Goal: Task Accomplishment & Management: Manage account settings

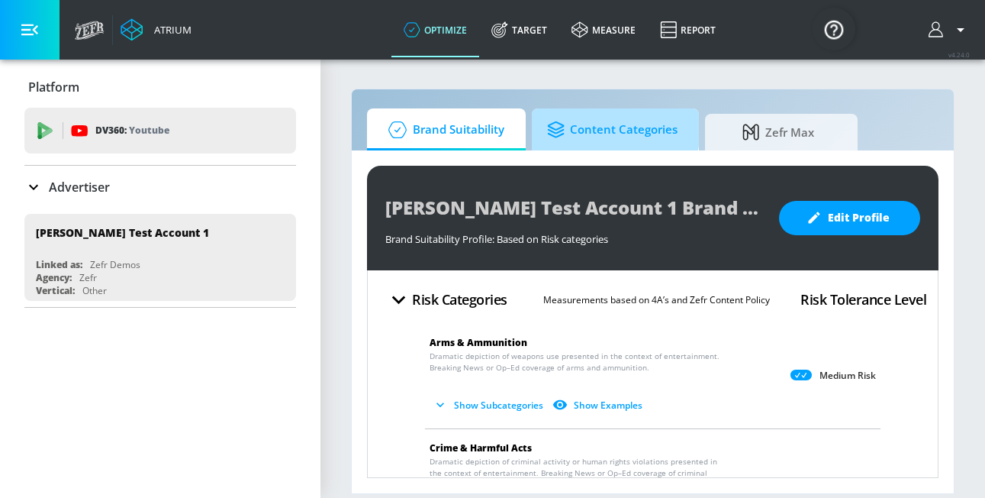
click at [562, 125] on icon at bounding box center [556, 129] width 17 height 16
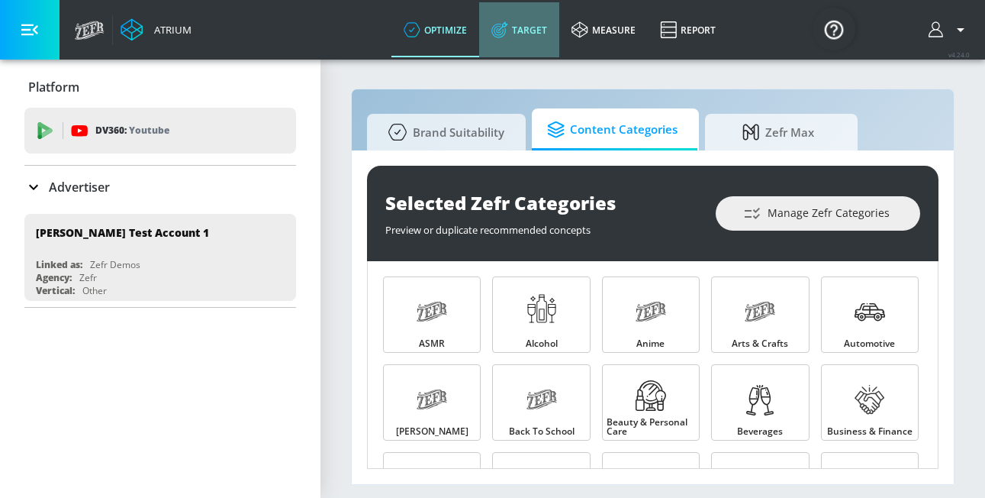
click at [527, 37] on link "Target" at bounding box center [519, 29] width 80 height 55
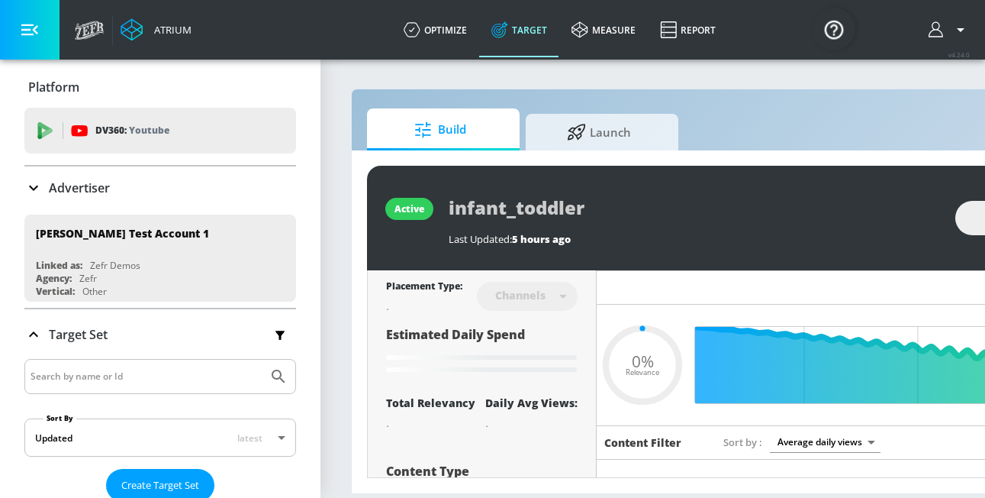
click at [92, 196] on div "Advertiser" at bounding box center [66, 188] width 85 height 18
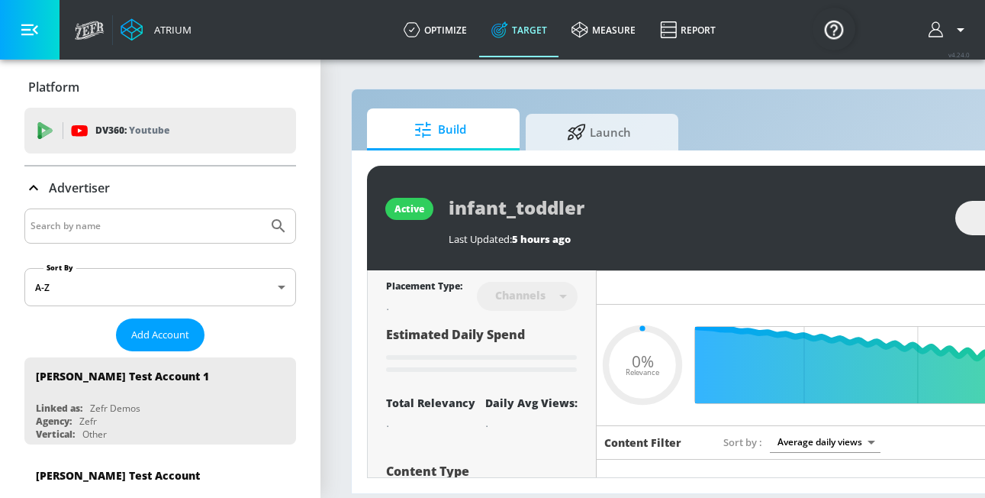
click at [93, 221] on input "Search by name" at bounding box center [146, 226] width 231 height 20
type input "0.6"
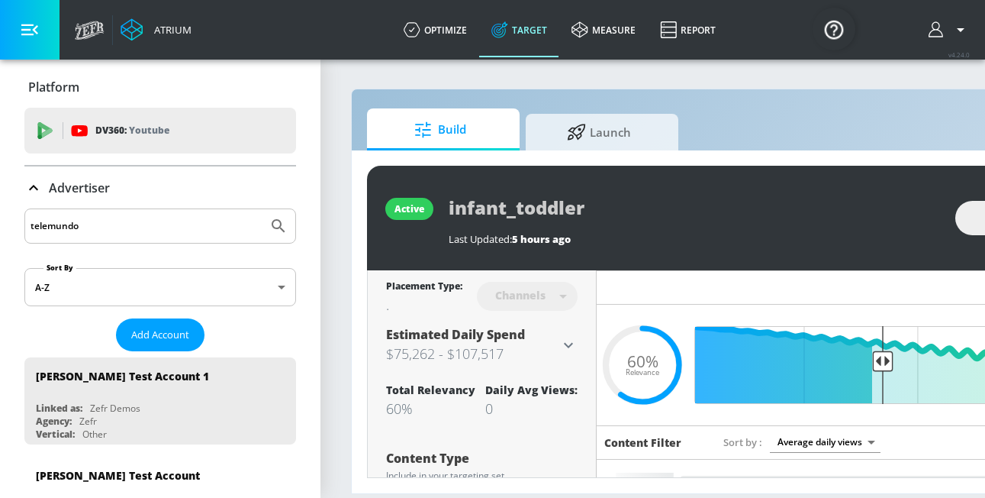
type input "telemundo"
click at [262, 209] on button "Submit Search" at bounding box center [279, 226] width 34 height 34
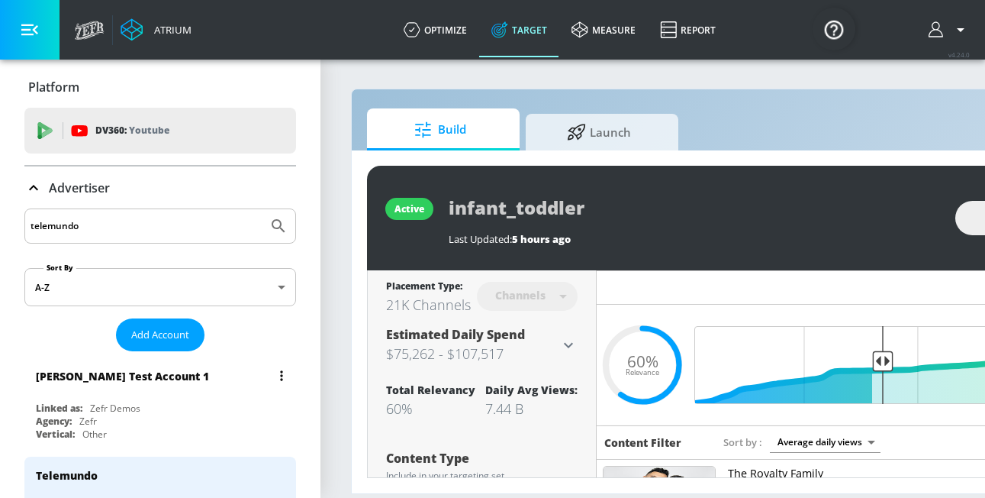
scroll to position [56, 0]
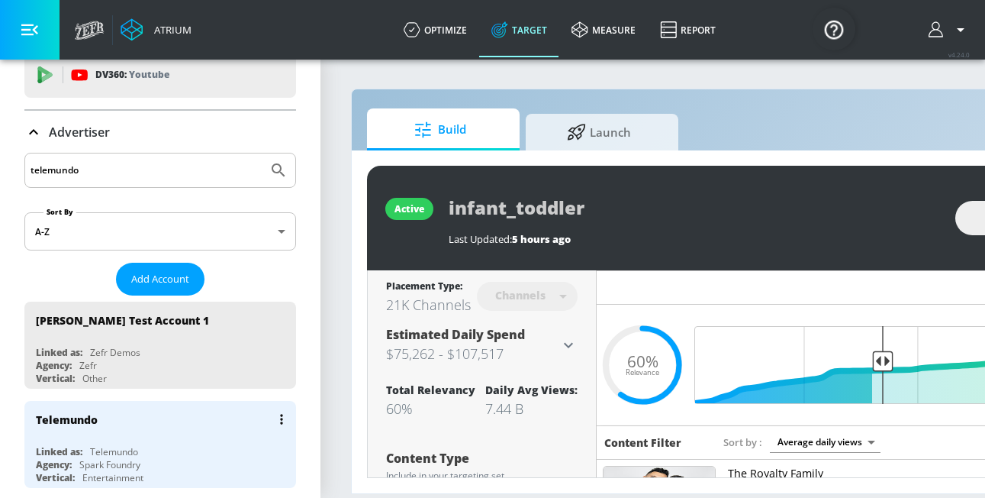
click at [163, 415] on div "Telemundo" at bounding box center [164, 419] width 256 height 37
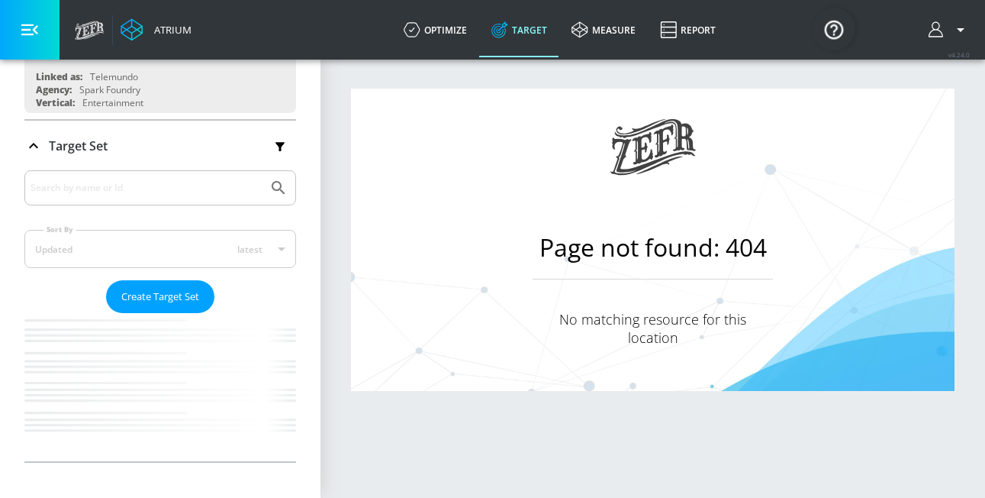
scroll to position [169, 0]
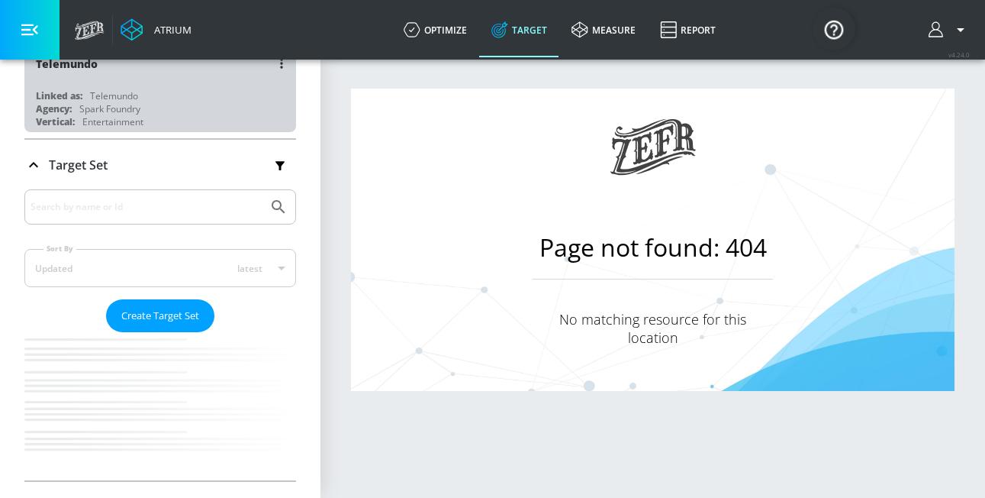
click at [186, 102] on div "Agency: Spark Foundry" at bounding box center [164, 108] width 256 height 13
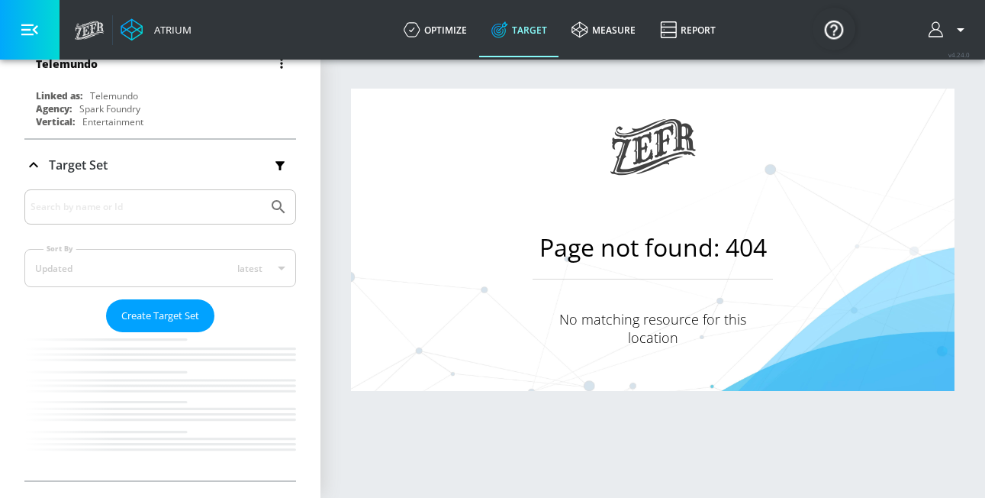
scroll to position [0, 0]
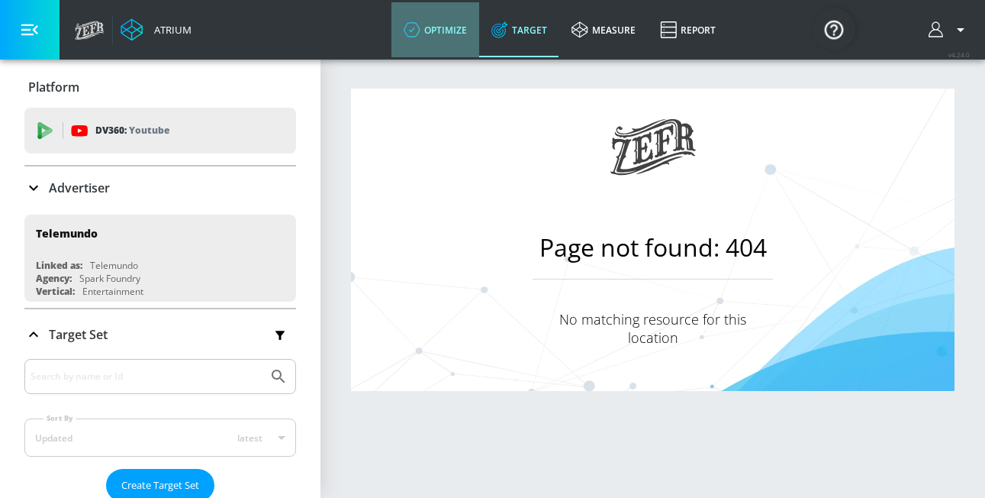
click at [442, 35] on link "optimize" at bounding box center [436, 29] width 88 height 55
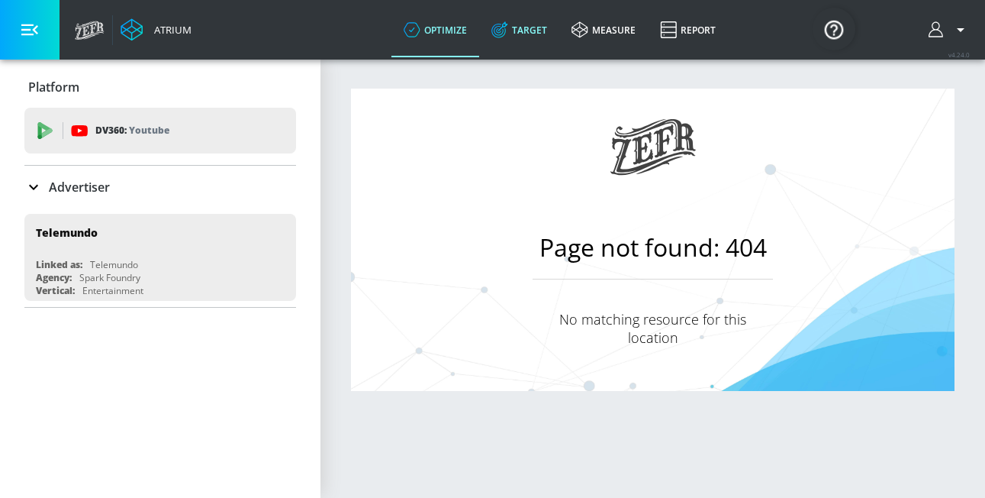
click at [515, 30] on link "Target" at bounding box center [519, 29] width 80 height 55
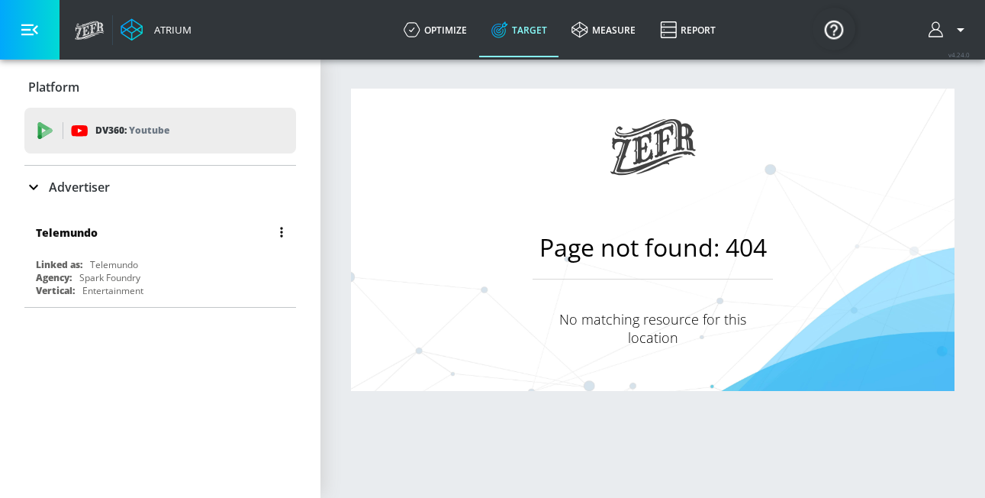
click at [152, 247] on div "Telemundo" at bounding box center [164, 232] width 256 height 37
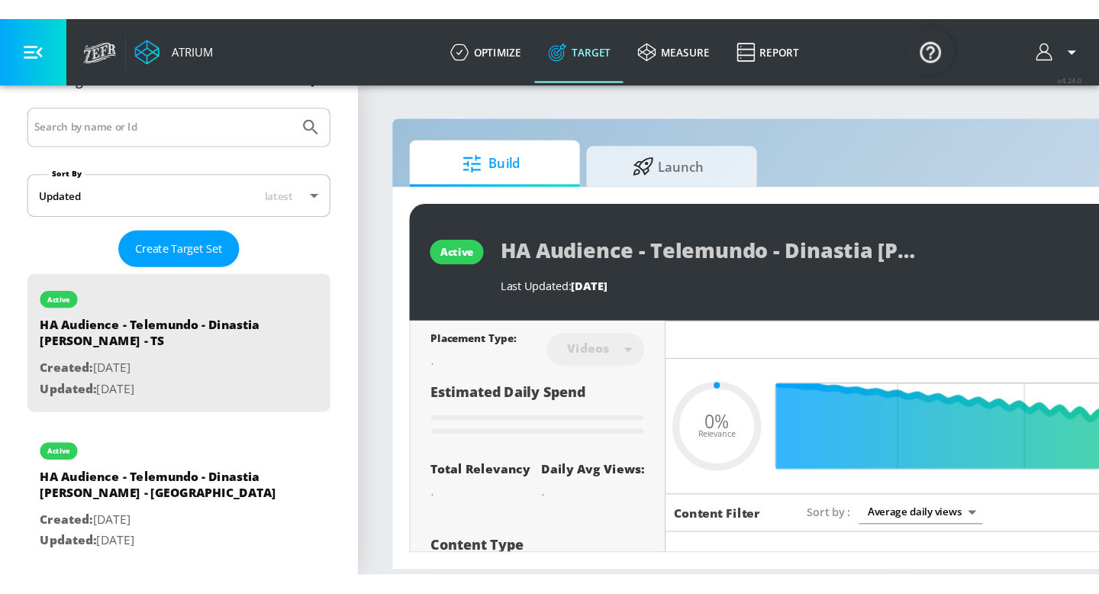
scroll to position [324, 0]
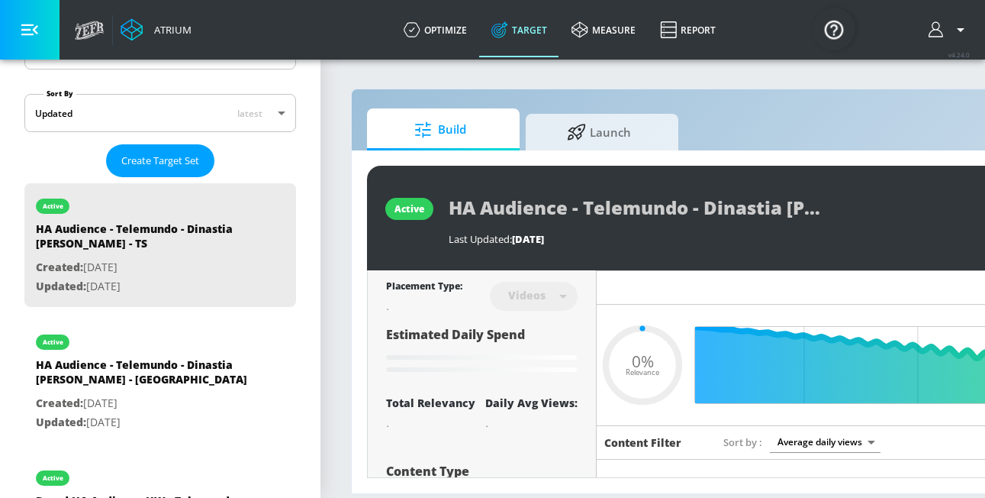
type input "0.55"
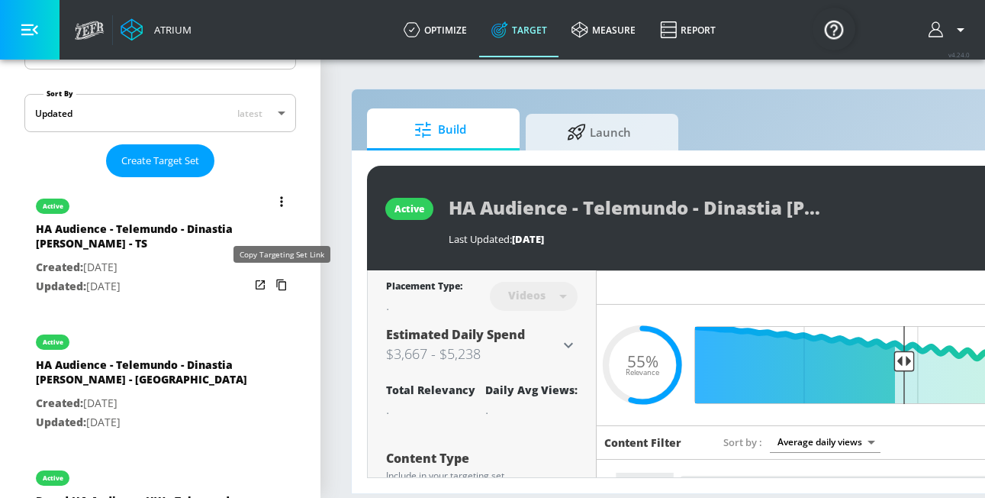
click at [283, 282] on icon "list of Target Set" at bounding box center [281, 284] width 24 height 24
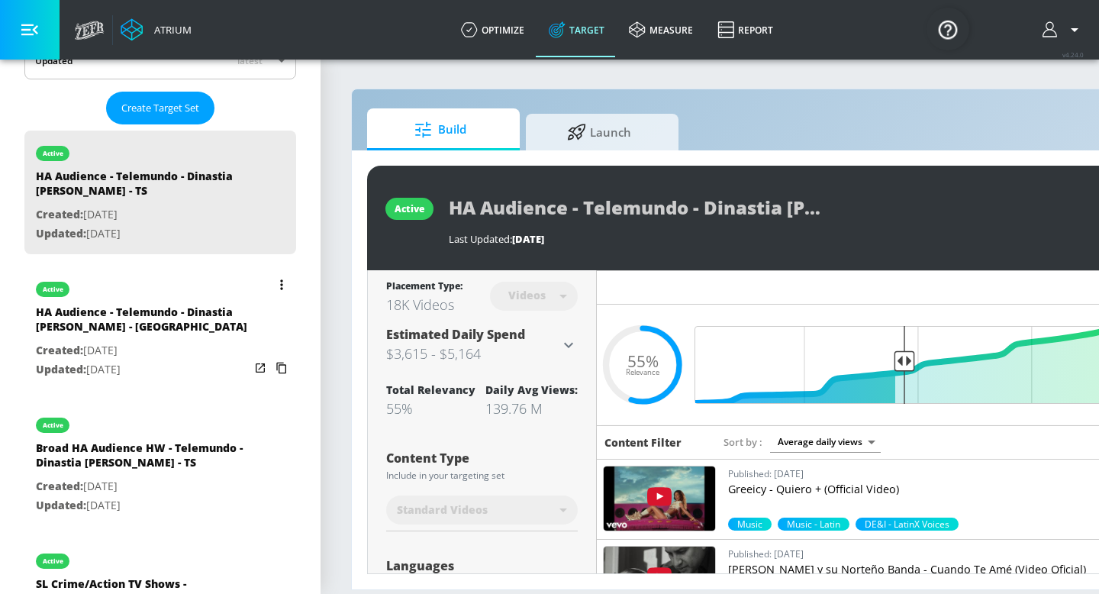
scroll to position [380, 0]
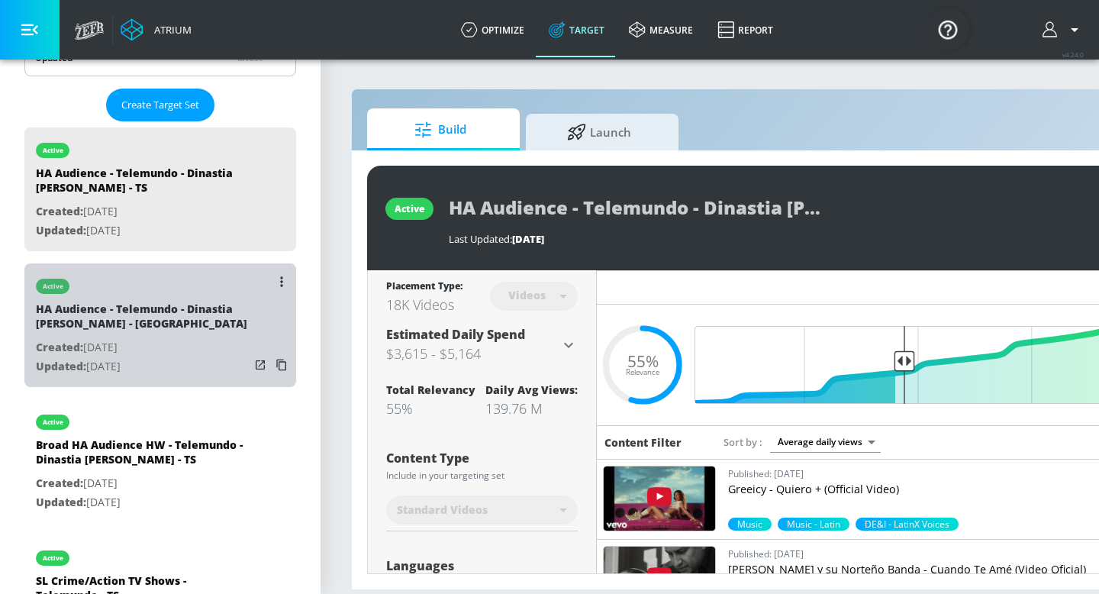
click at [214, 340] on p "Created: Sep. 03, 2025" at bounding box center [143, 347] width 214 height 19
type input "HA Audience - Telemundo - Dinastia Casillas - CT"
type input "channels"
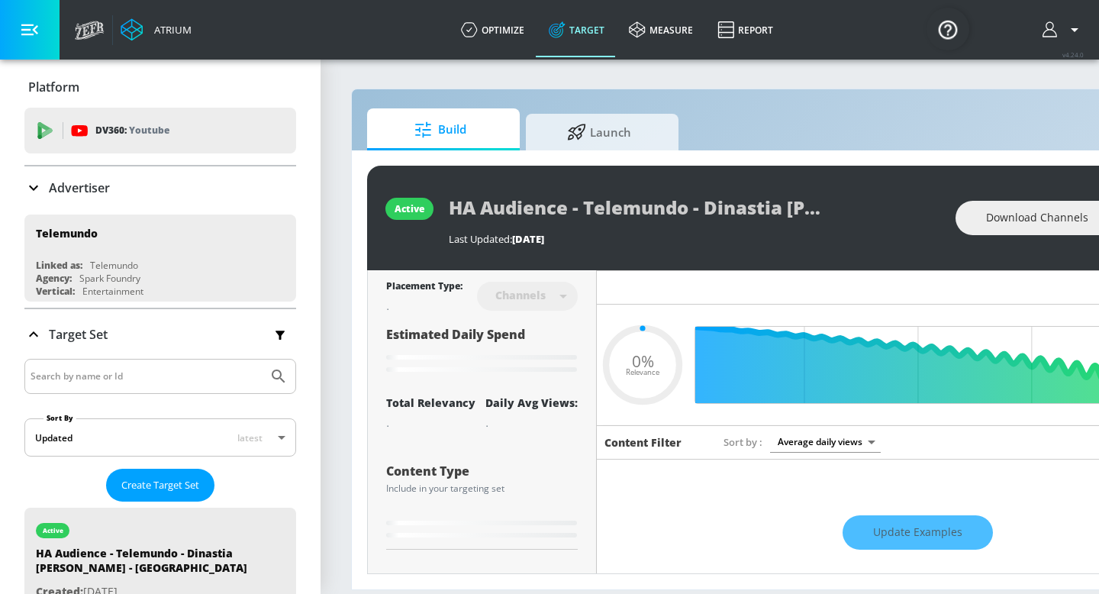
type input "0.57"
